Goal: Transaction & Acquisition: Purchase product/service

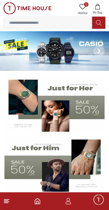
click at [9, 52] on icon at bounding box center [10, 51] width 2 height 4
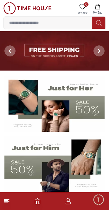
click at [9, 52] on icon at bounding box center [10, 51] width 4 height 4
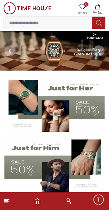
click at [9, 52] on icon at bounding box center [10, 51] width 2 height 4
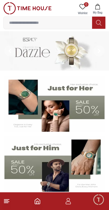
click at [8, 51] on icon at bounding box center [10, 51] width 4 height 4
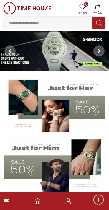
click at [53, 52] on img at bounding box center [54, 50] width 109 height 39
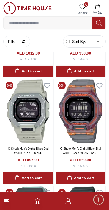
scroll to position [880, 0]
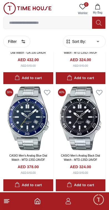
scroll to position [1833, 0]
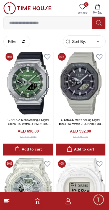
scroll to position [3164, 0]
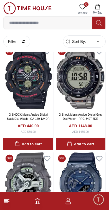
scroll to position [3911, 0]
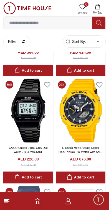
scroll to position [5271, 0]
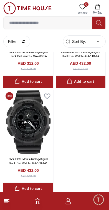
scroll to position [6154, 0]
